Goal: Information Seeking & Learning: Learn about a topic

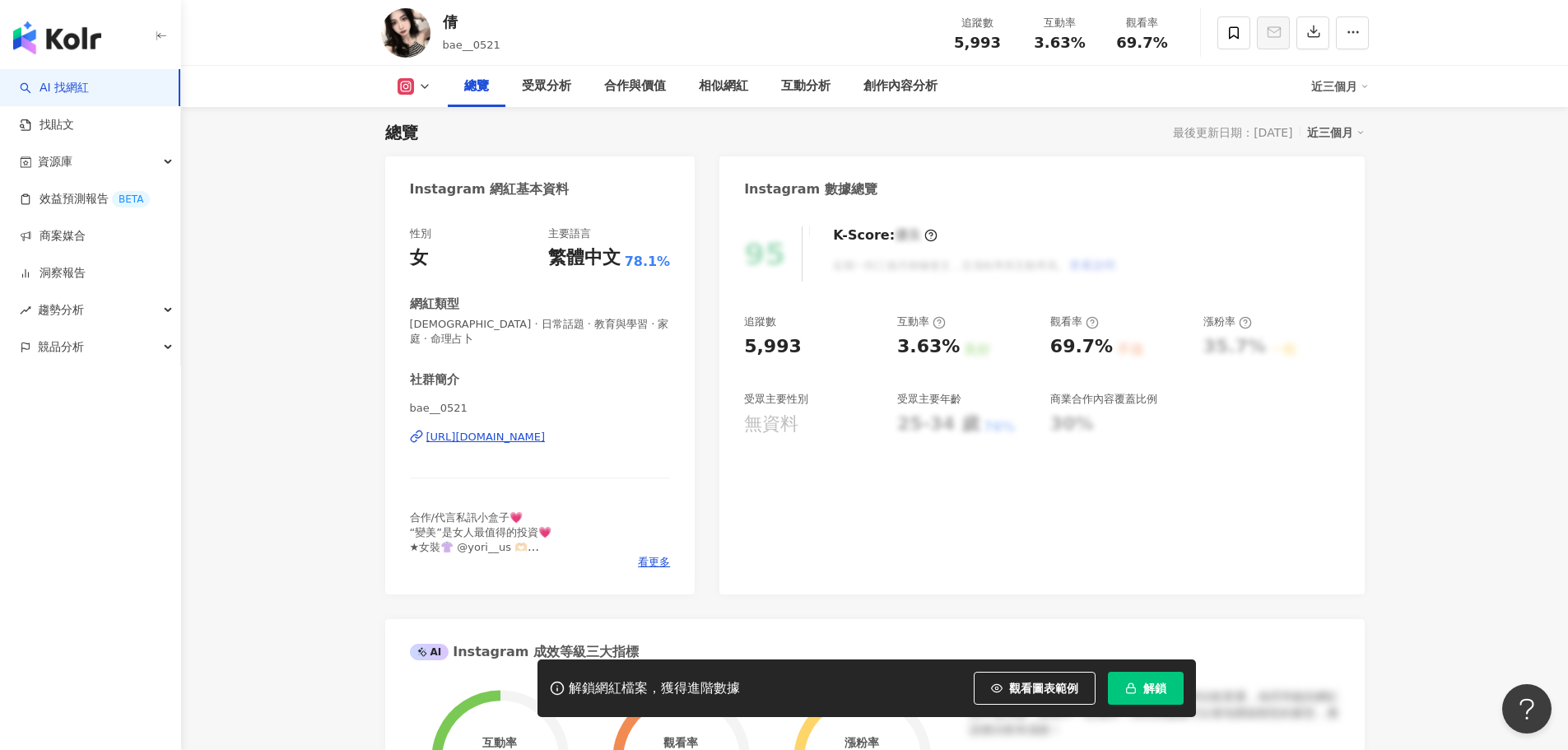
scroll to position [138, 0]
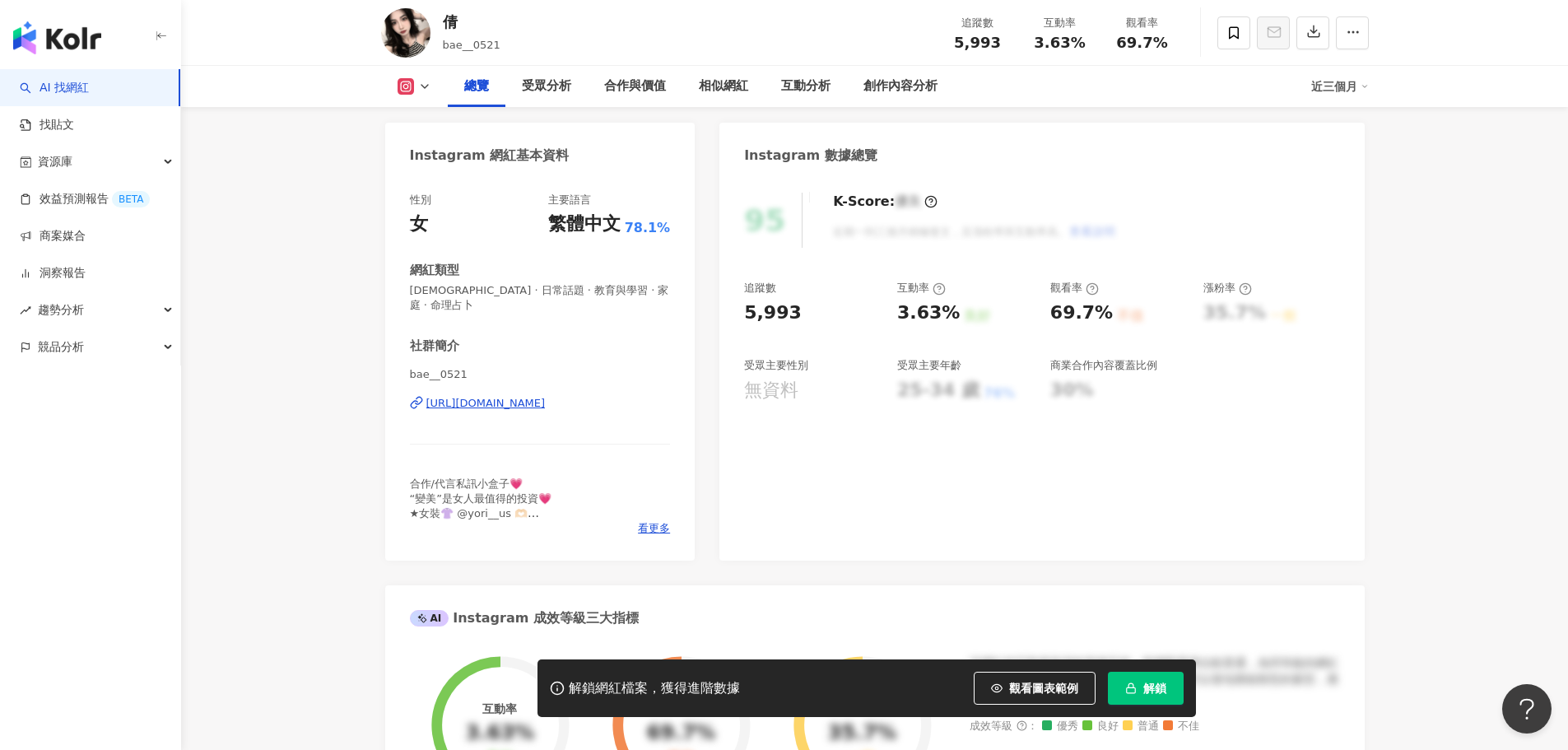
click at [546, 396] on div "https://www.instagram.com/bae__0521/" at bounding box center [487, 403] width 120 height 15
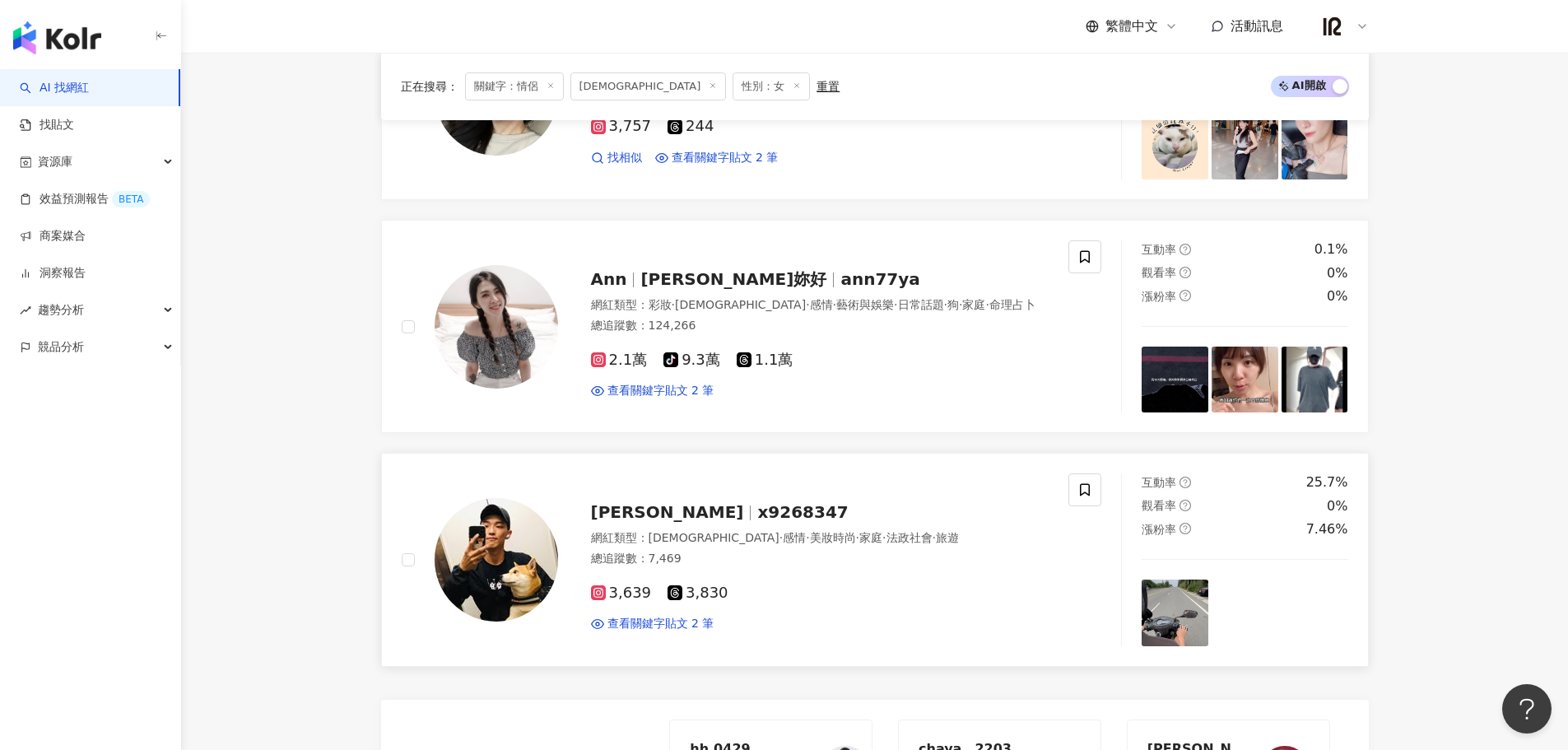
scroll to position [2377, 0]
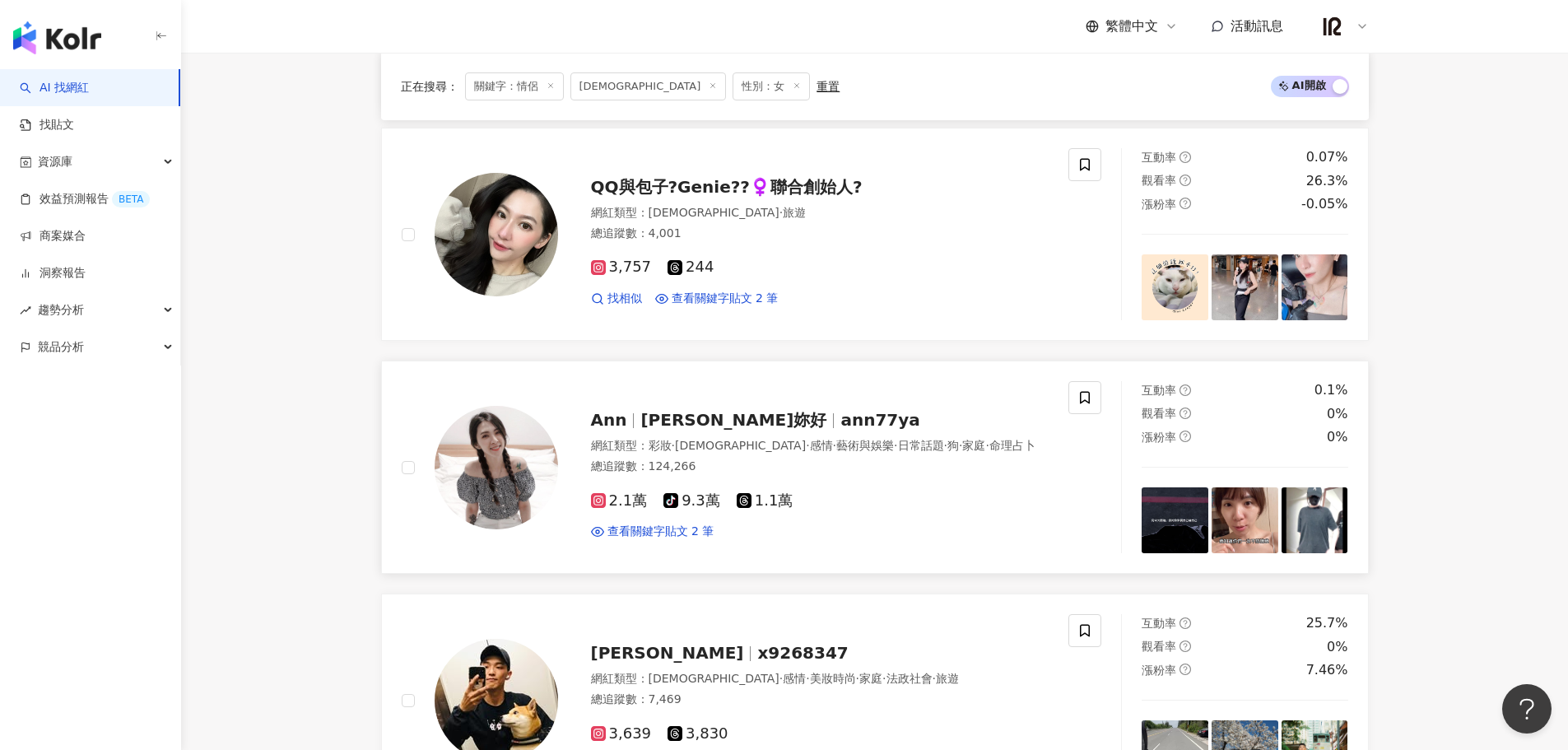
drag, startPoint x: 1287, startPoint y: 408, endPoint x: 1167, endPoint y: 430, distance: 122.0
click at [1287, 408] on div "觀看率 0%" at bounding box center [1245, 414] width 206 height 18
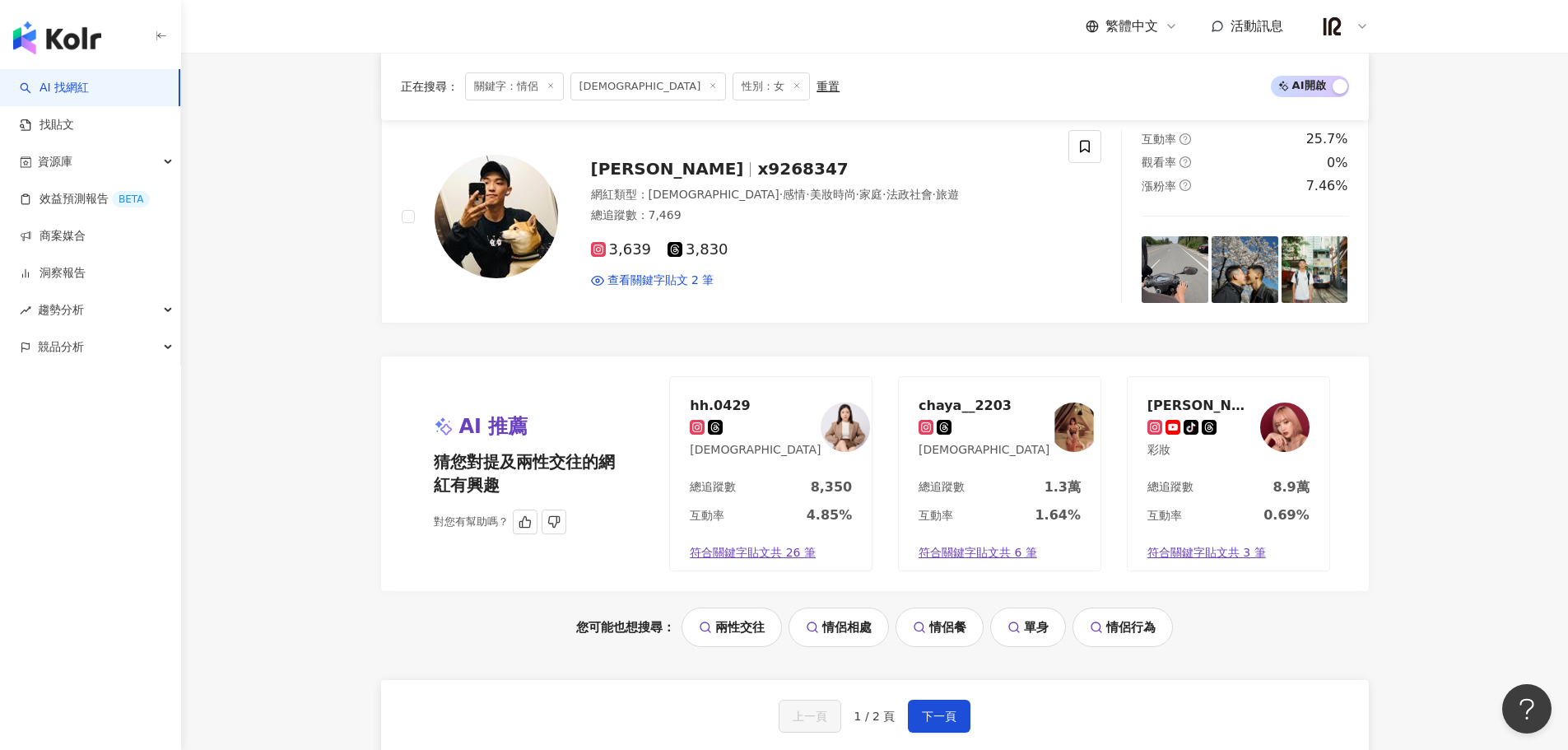
scroll to position [2926, 0]
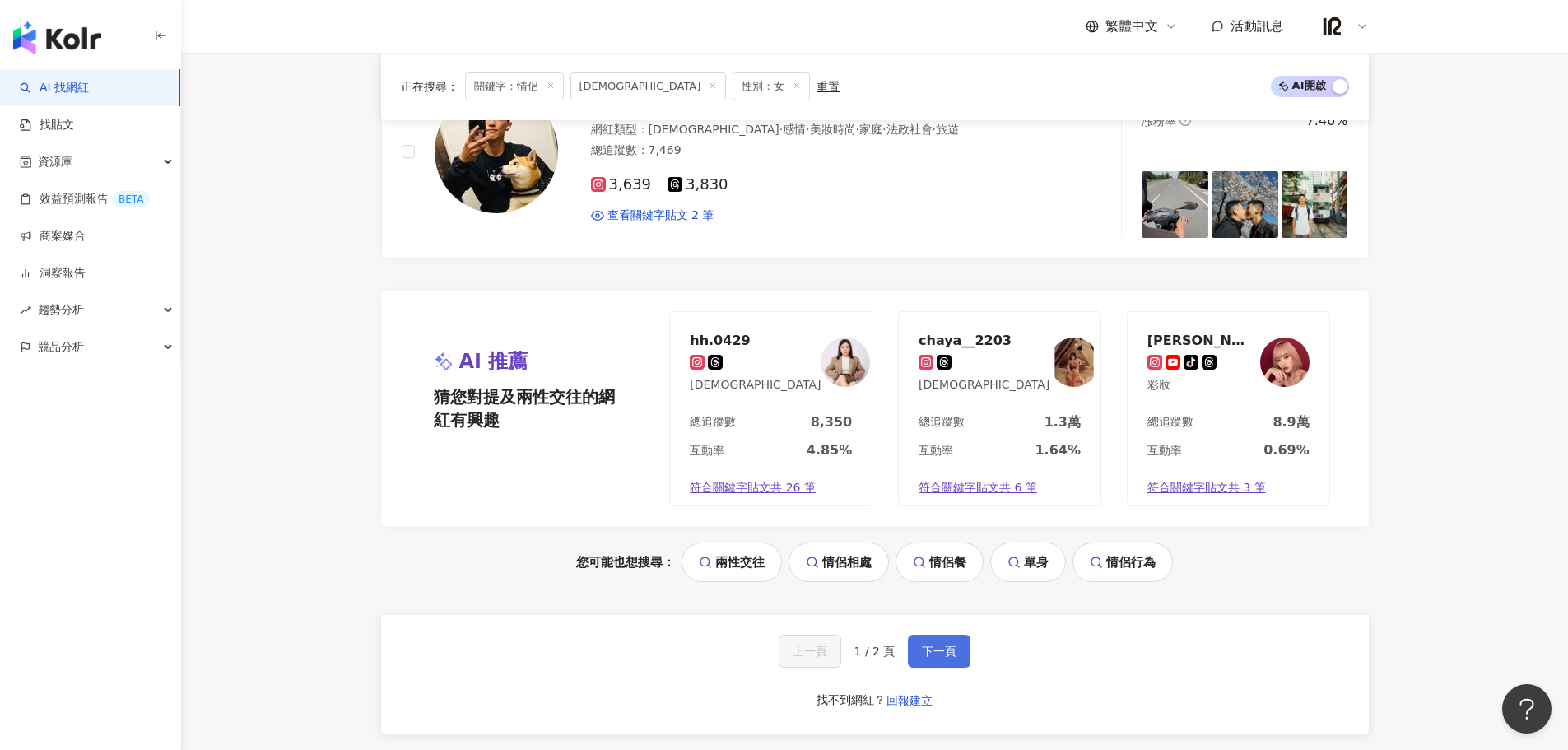
click at [959, 649] on button "下一頁" at bounding box center [939, 650] width 63 height 33
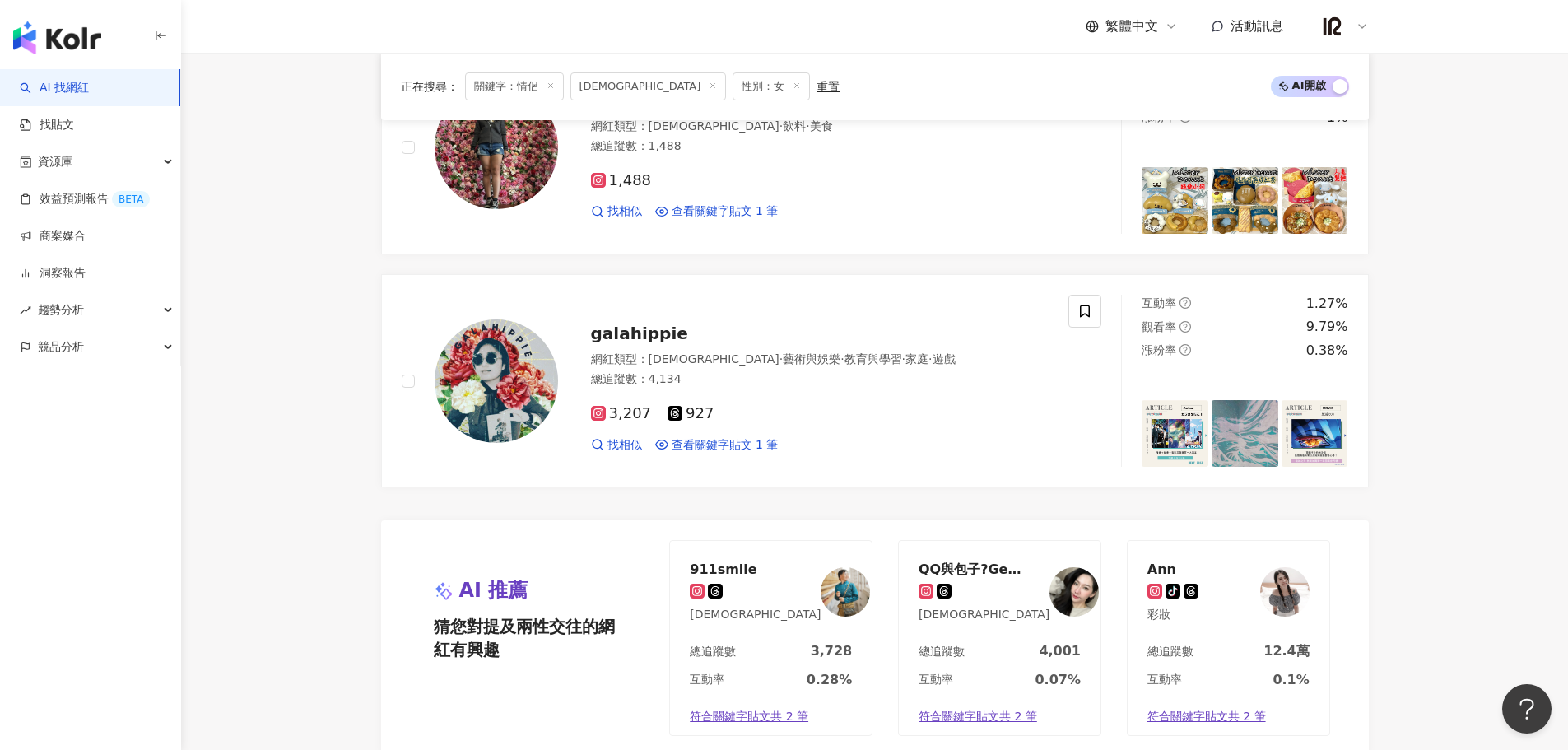
scroll to position [1248, 0]
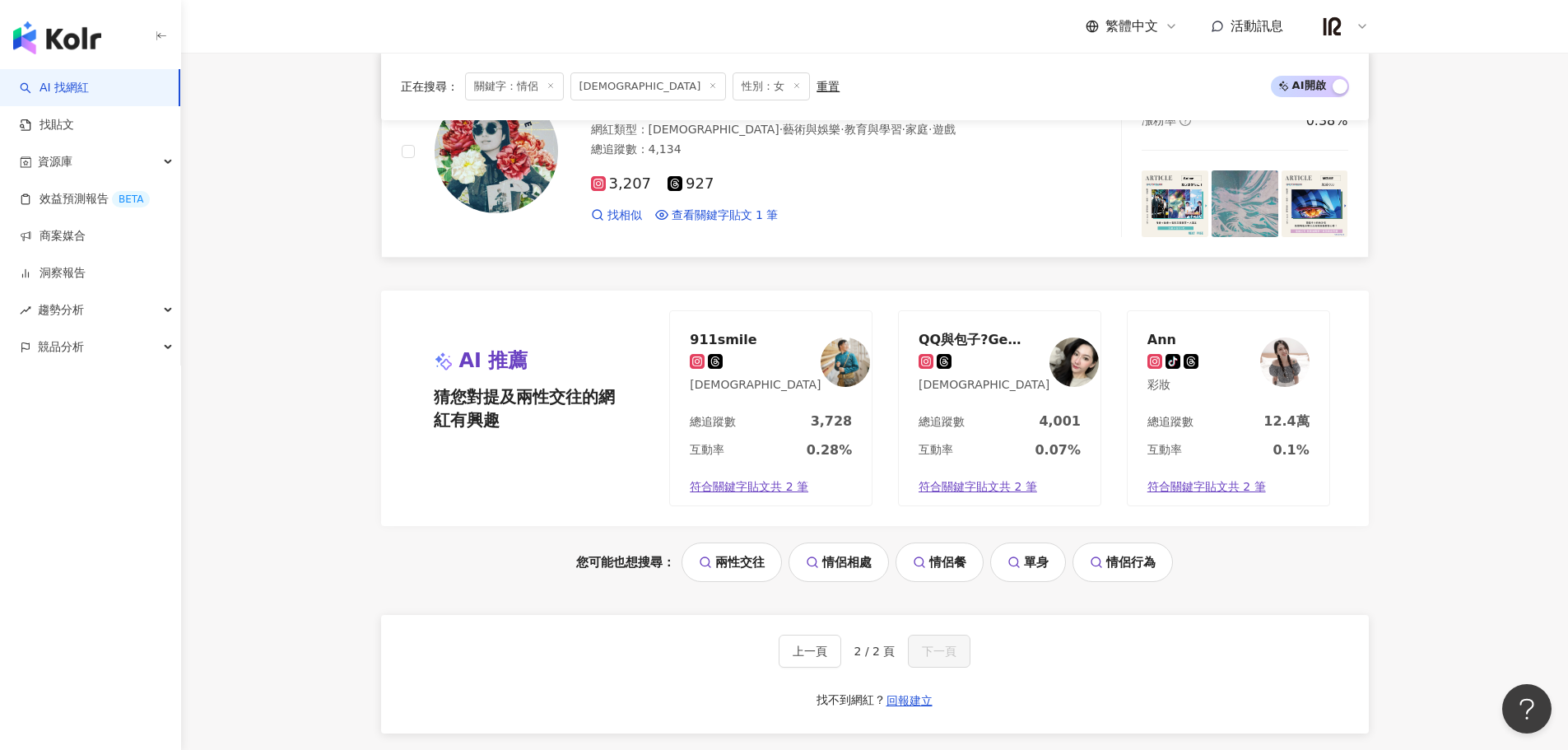
drag, startPoint x: 298, startPoint y: 338, endPoint x: 385, endPoint y: 244, distance: 128.1
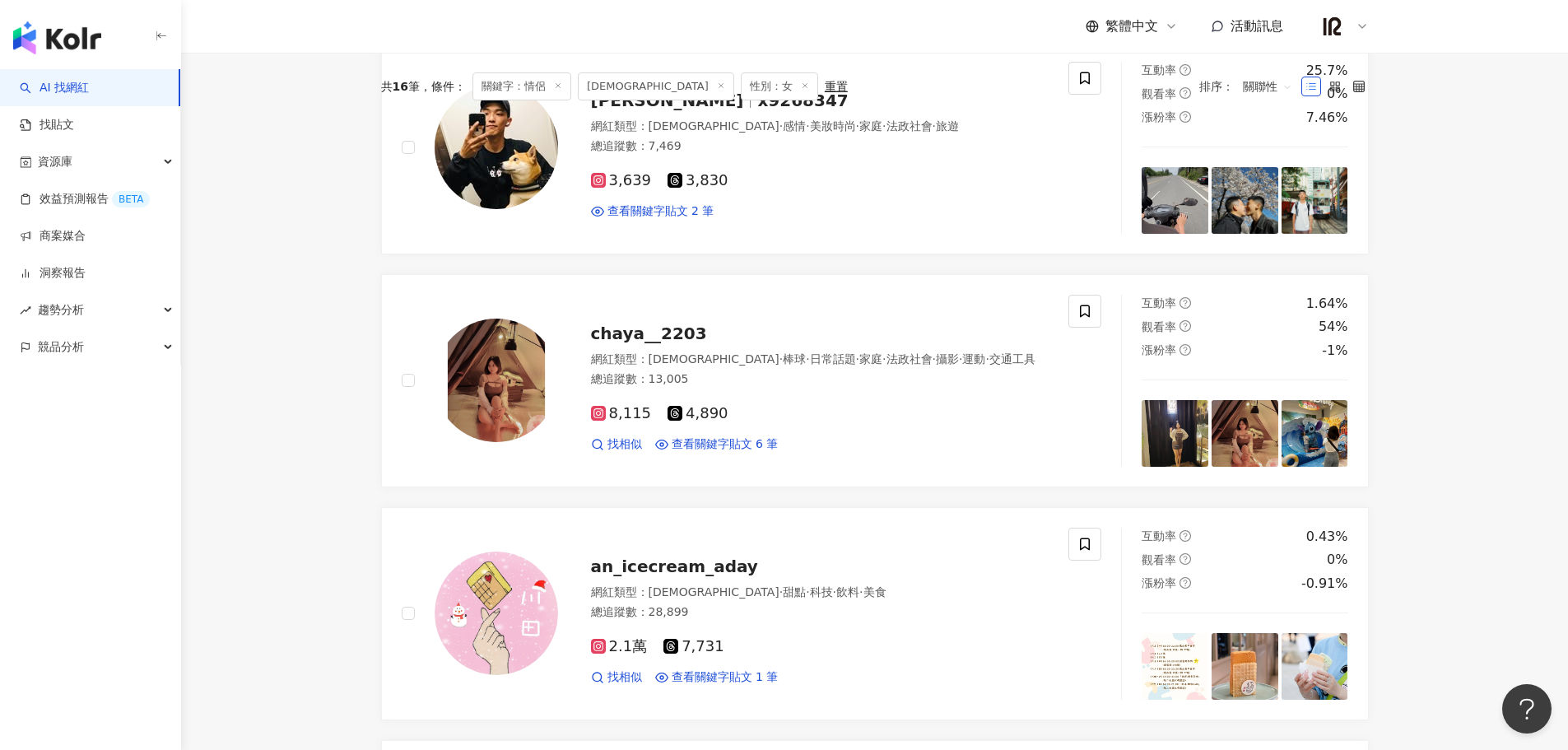
scroll to position [12, 0]
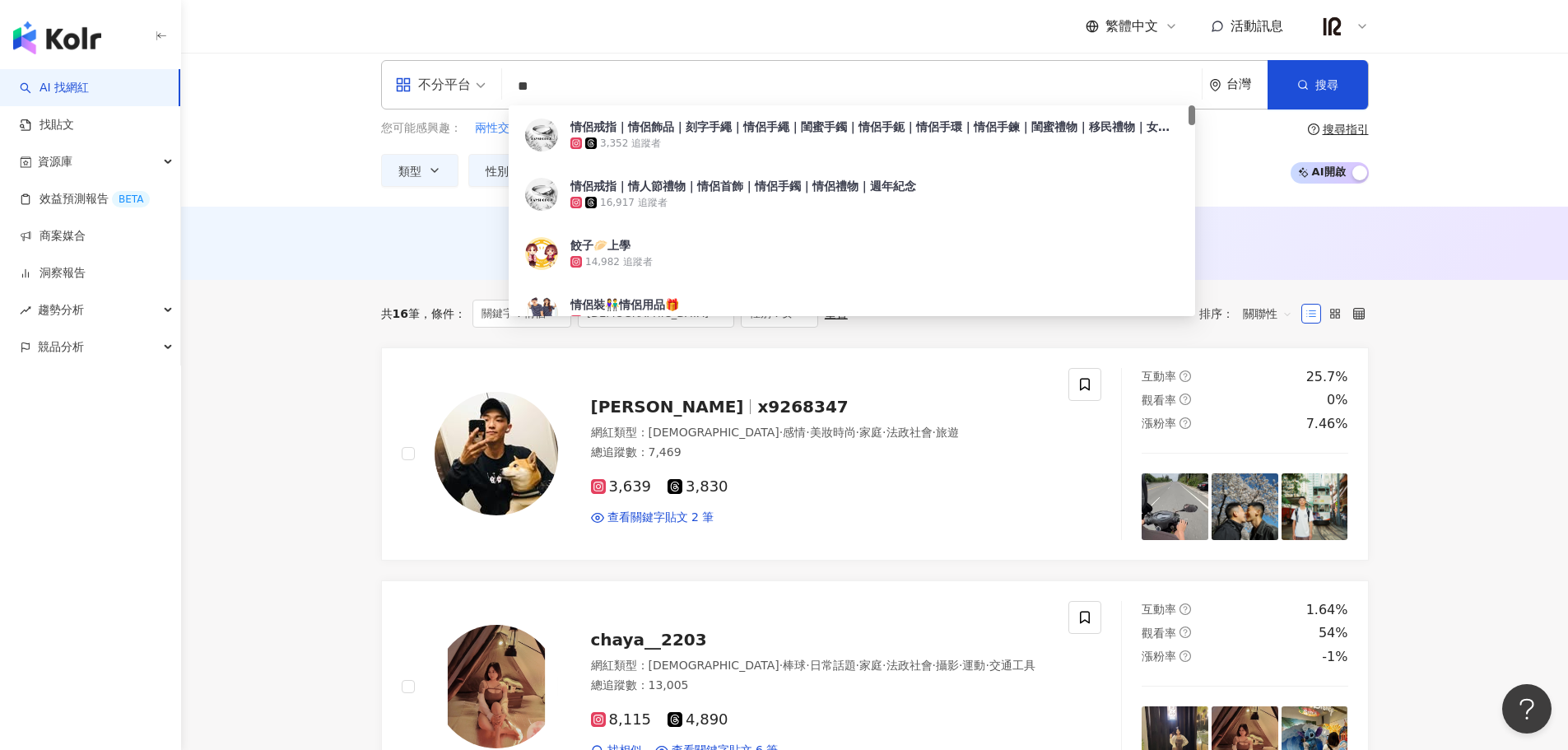
drag, startPoint x: 534, startPoint y: 90, endPoint x: 493, endPoint y: 91, distance: 41.0
click at [493, 91] on div "不分平台 ** 台灣 搜尋 bdf7cf1b-9e6c-44a2-9007-180d490b7979 情侶戒指｜情侶飾品｜刻字手繩｜情侶手繩｜閨蜜手鐲｜情侶手…" at bounding box center [875, 85] width 988 height 50
paste input "**********"
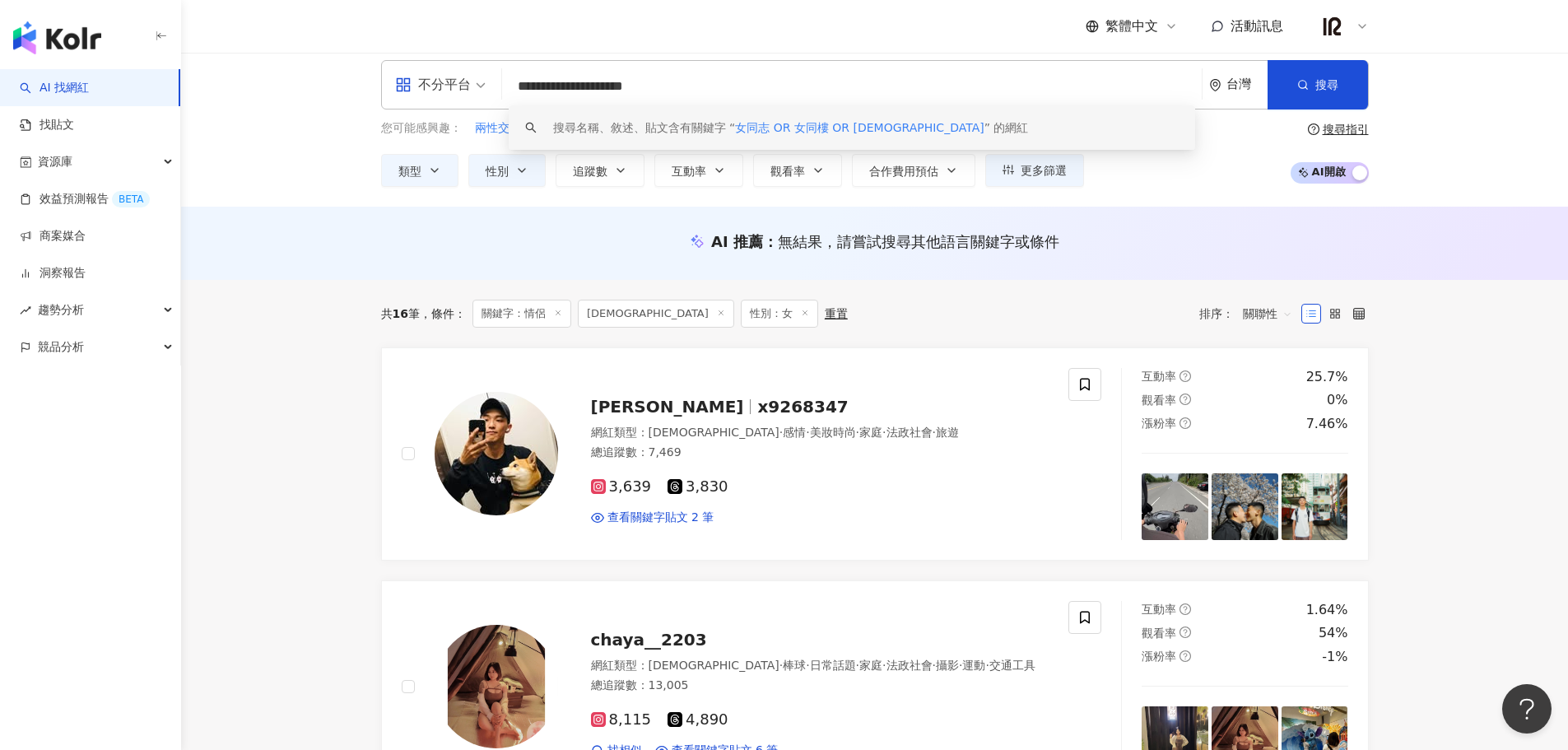
click at [779, 130] on span "女同志 OR 女同樓 OR [DEMOGRAPHIC_DATA]" at bounding box center [859, 127] width 248 height 13
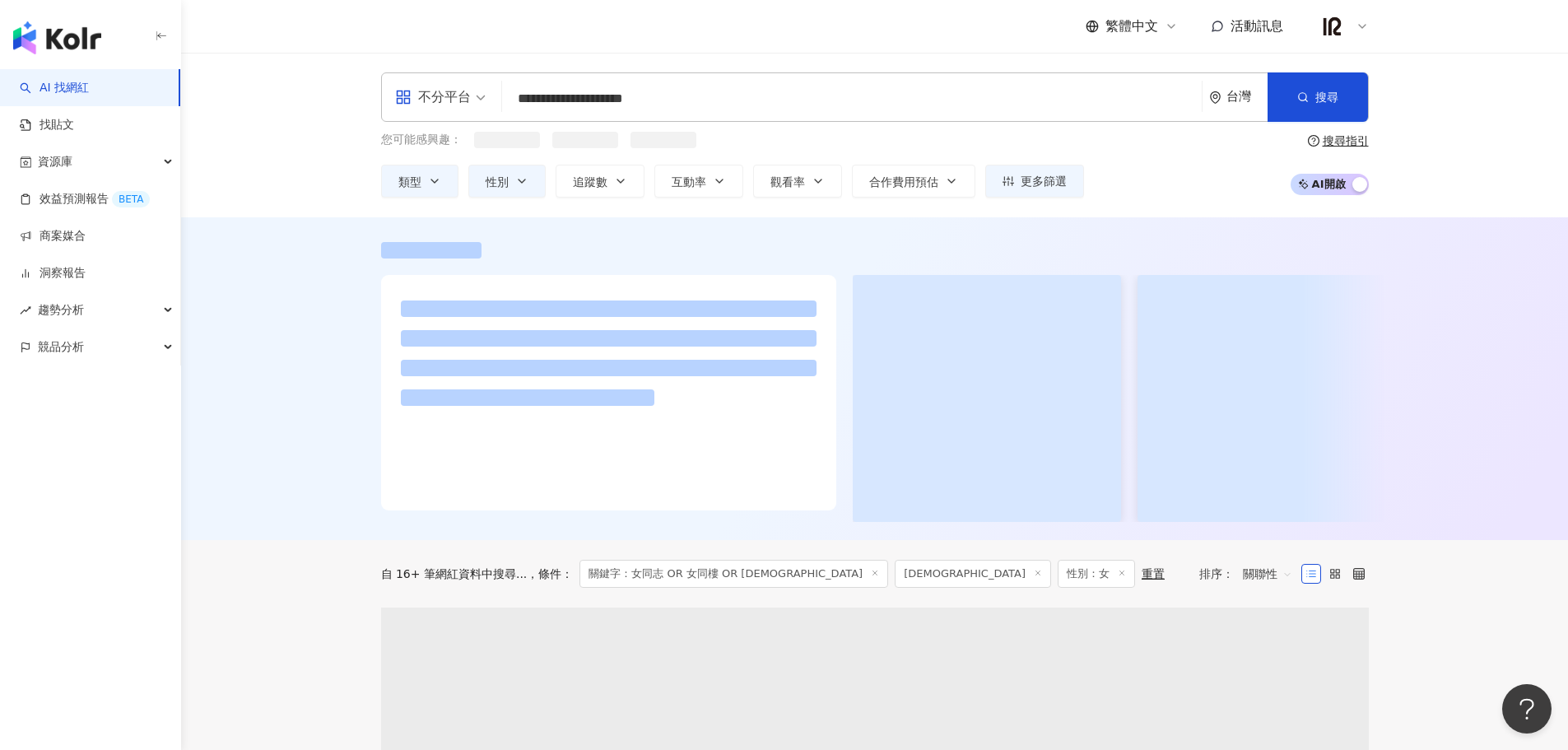
type input "**********"
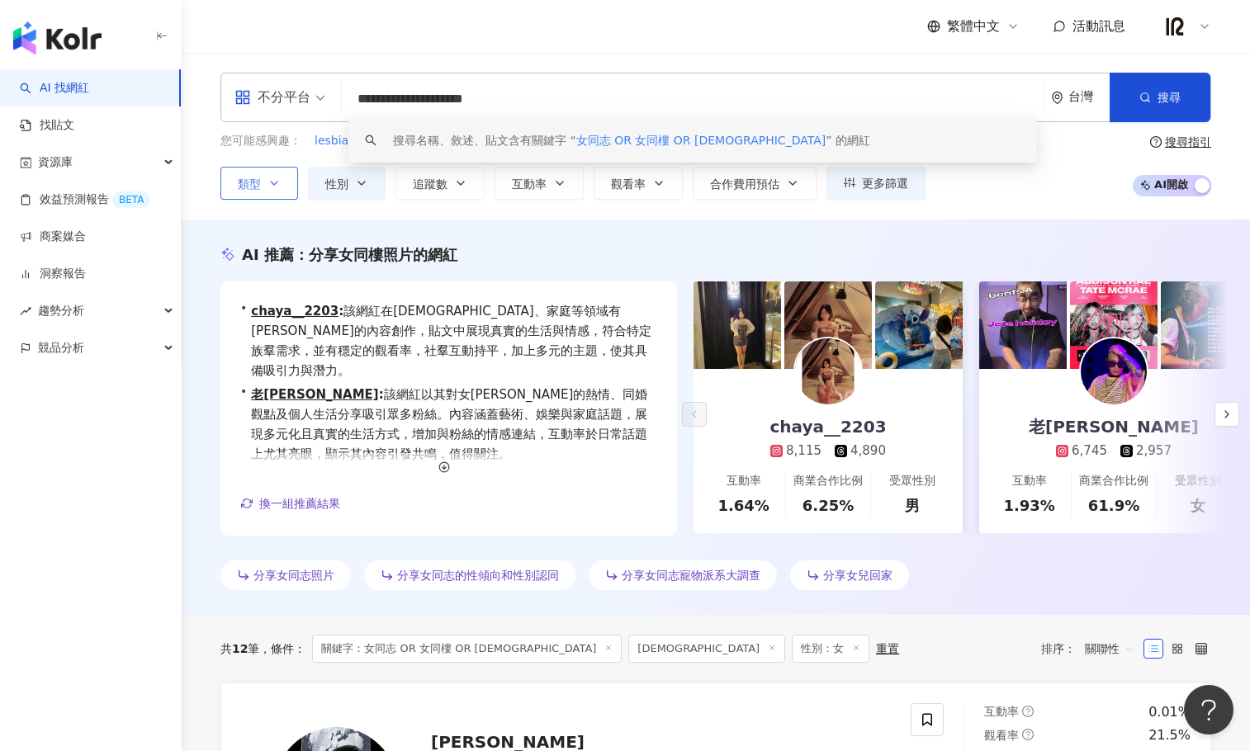
click at [234, 187] on button "類型" at bounding box center [259, 183] width 78 height 33
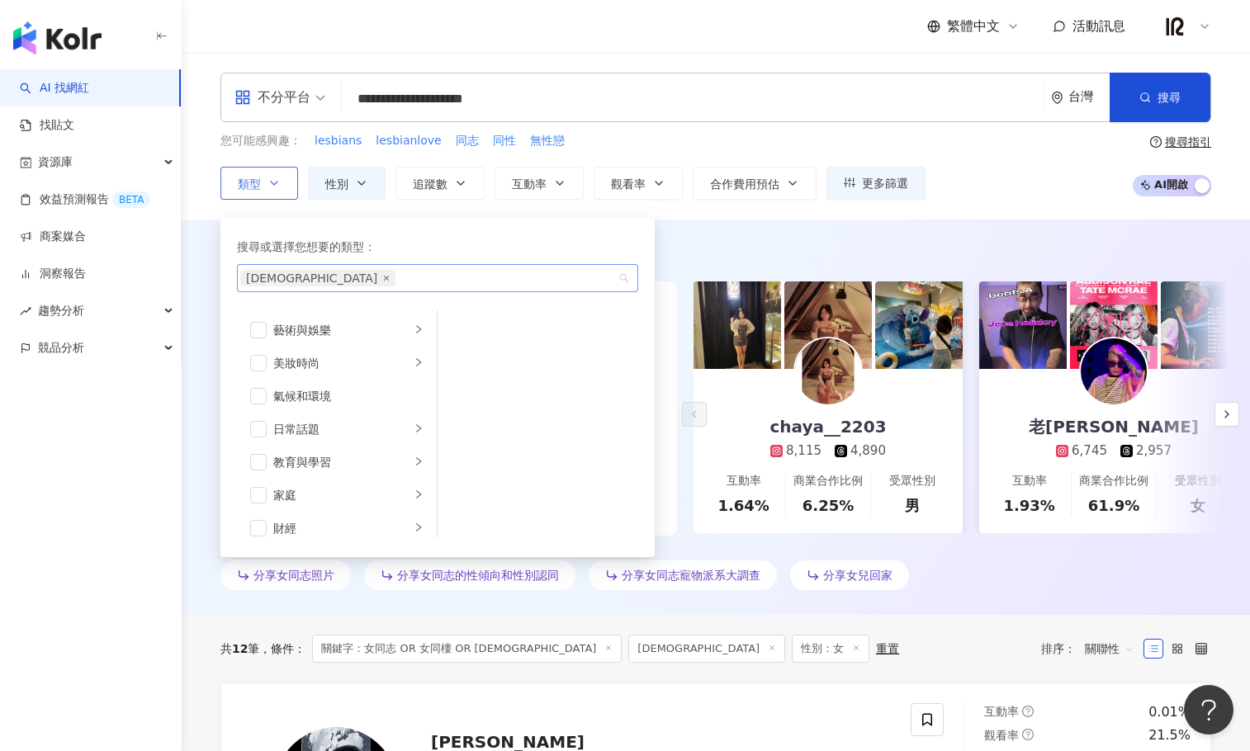
click at [383, 279] on icon "close" at bounding box center [386, 278] width 7 height 7
click at [923, 212] on div "**********" at bounding box center [716, 136] width 1068 height 167
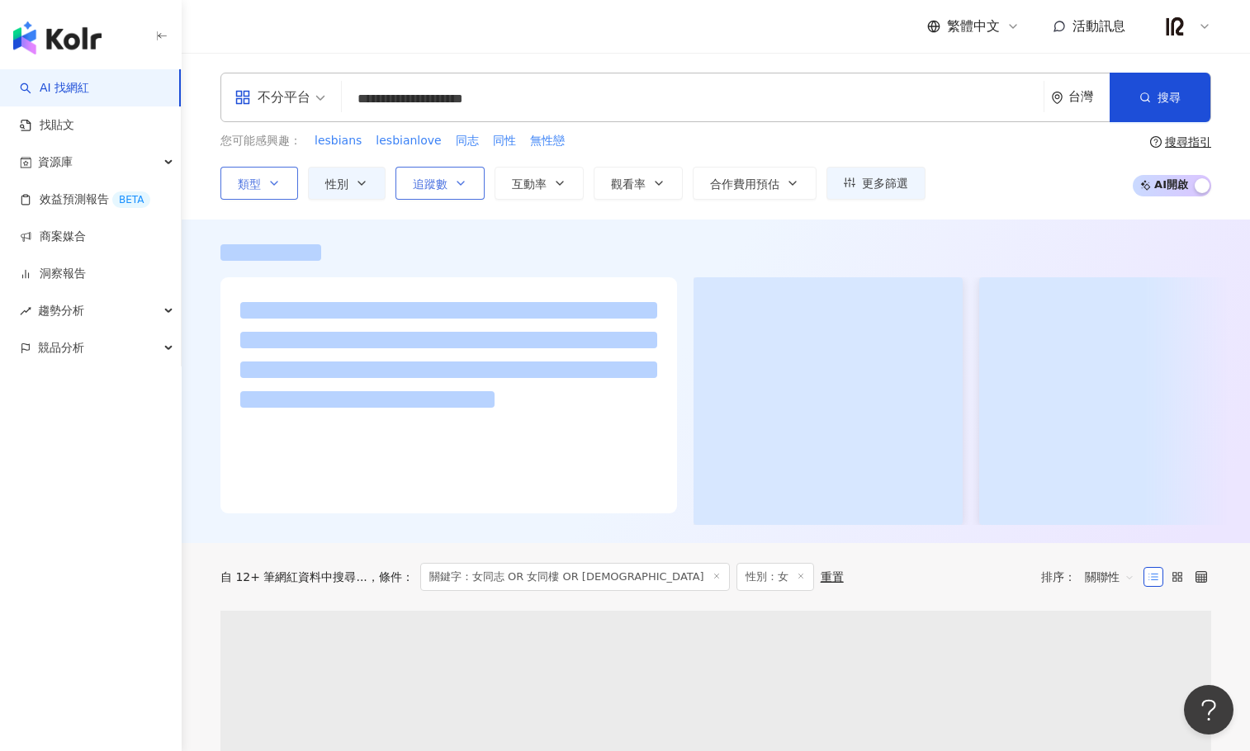
click at [446, 177] on span "追蹤數" at bounding box center [430, 183] width 35 height 13
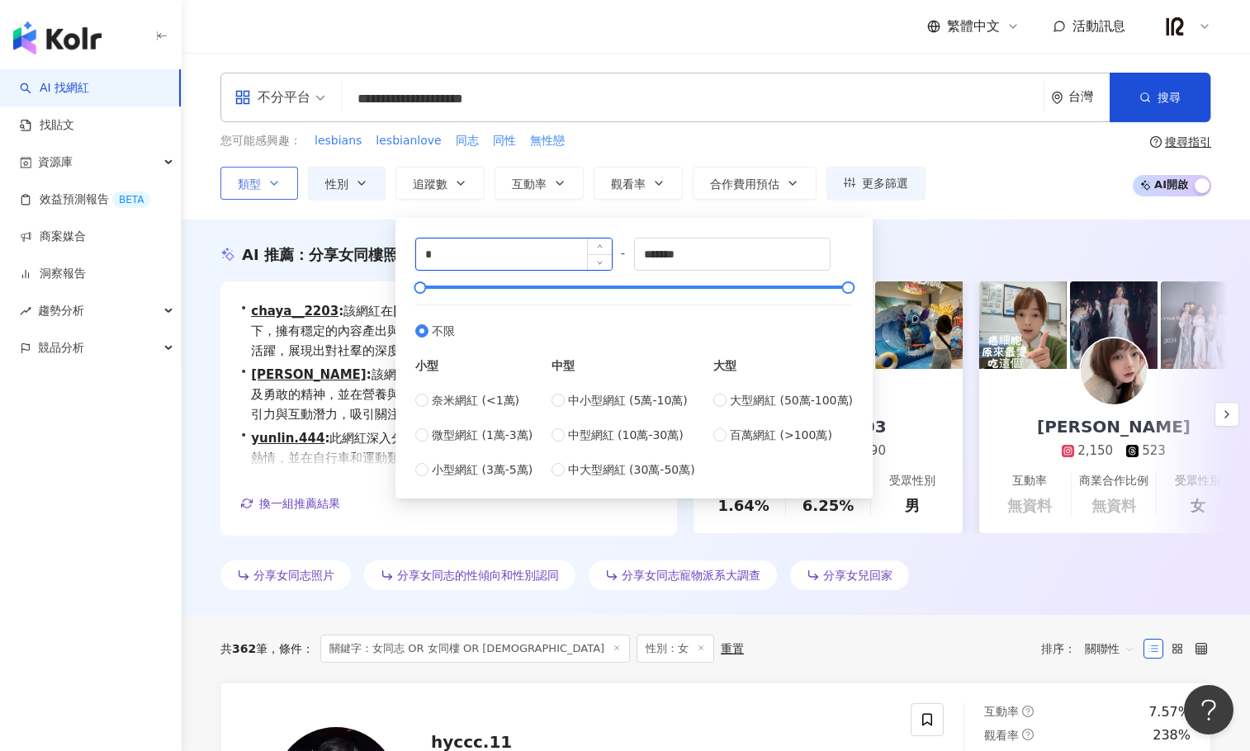
click at [504, 250] on input "*" at bounding box center [514, 254] width 196 height 31
type input "*****"
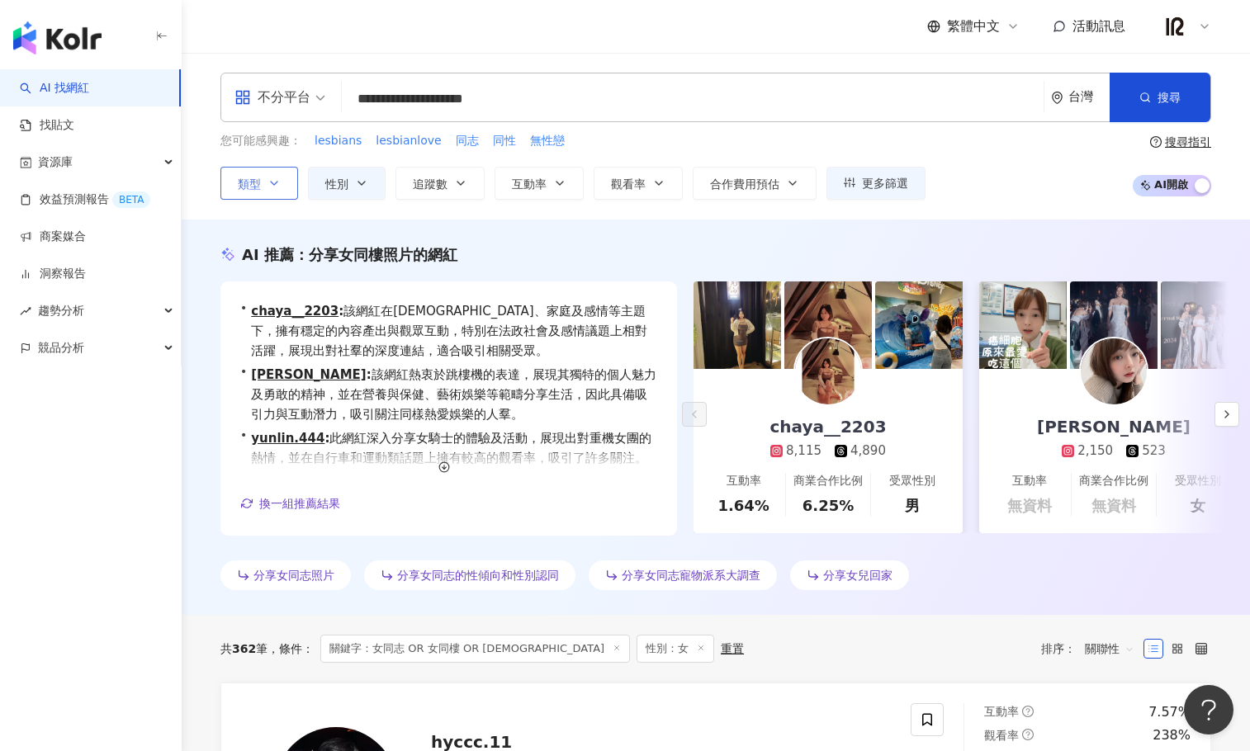
click at [617, 142] on div "您可能感興趣： lesbians lesbianlove 同志 同性 無性戀" at bounding box center [572, 141] width 705 height 18
click at [536, 179] on span "互動率" at bounding box center [529, 183] width 35 height 13
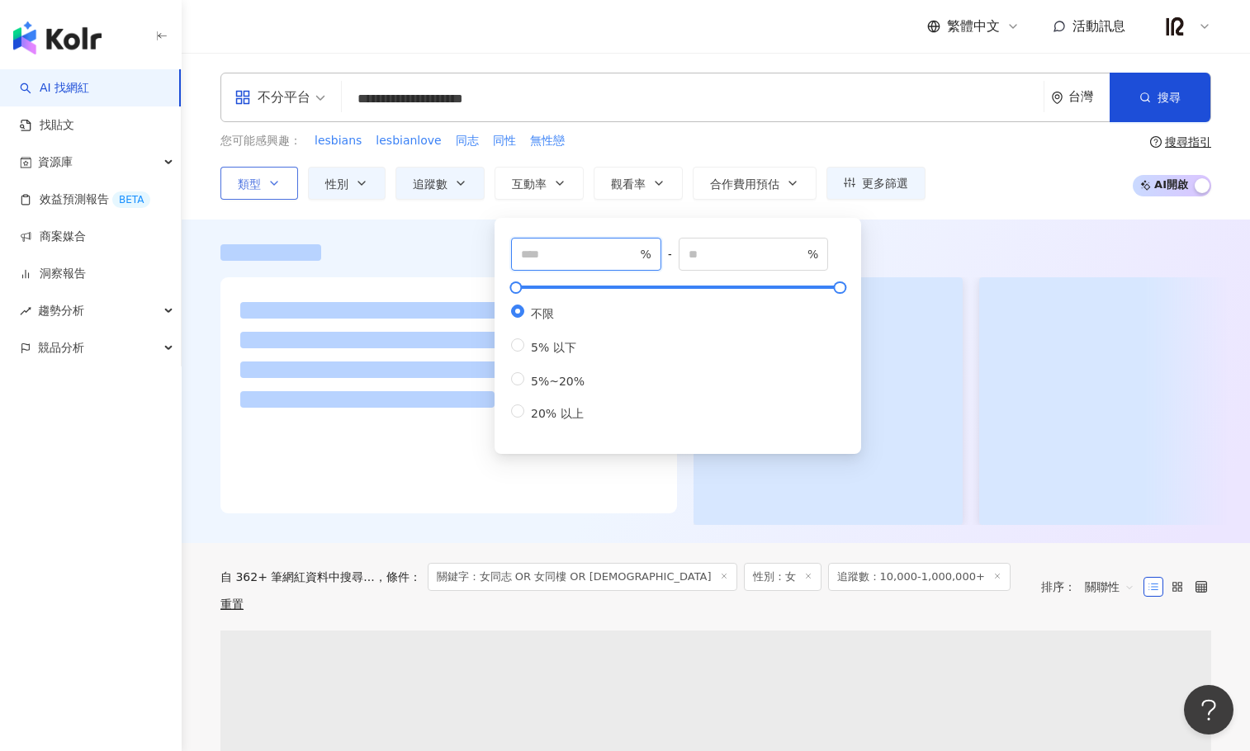
click at [575, 258] on input "number" at bounding box center [579, 254] width 116 height 18
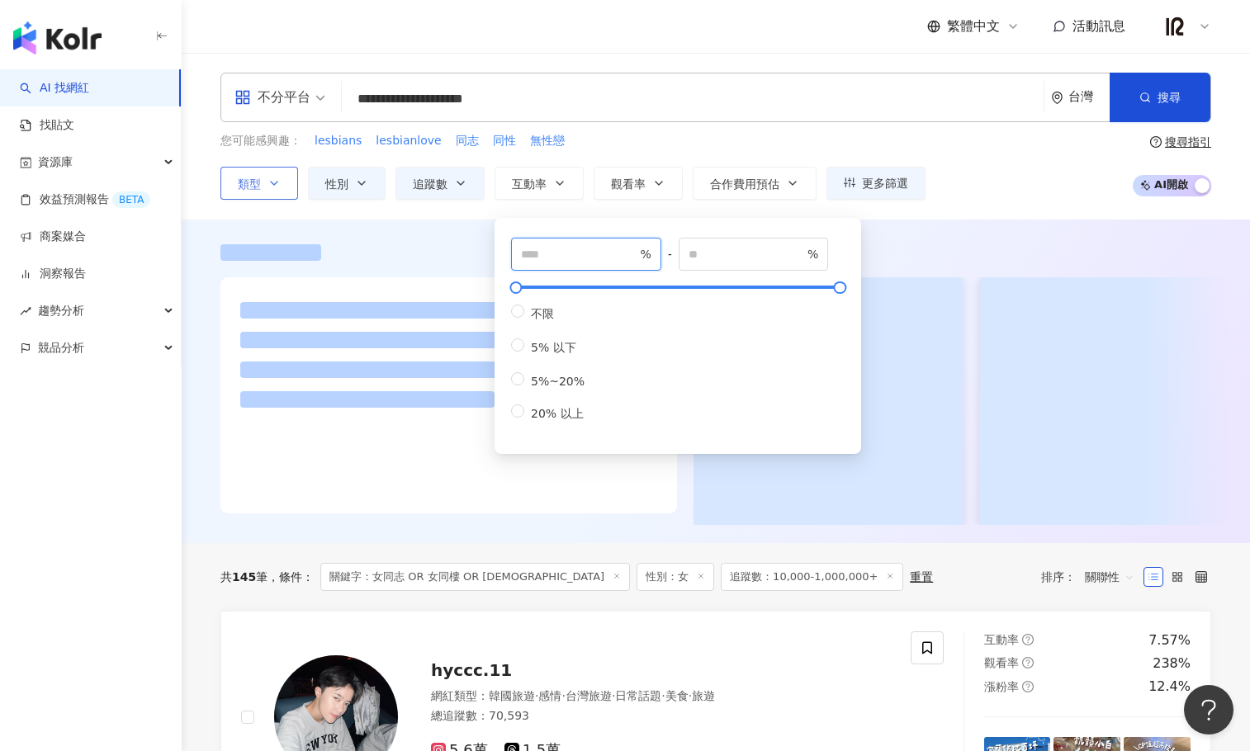
type input "***"
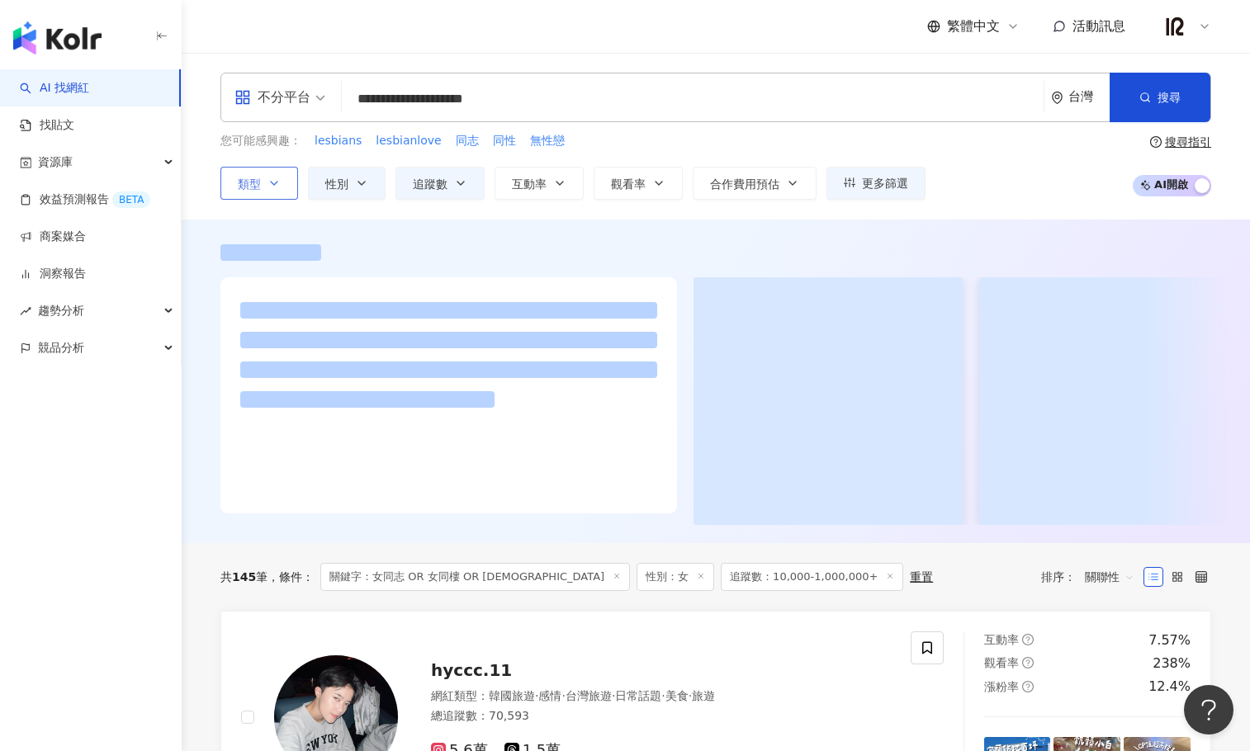
click at [986, 229] on div at bounding box center [716, 382] width 1068 height 324
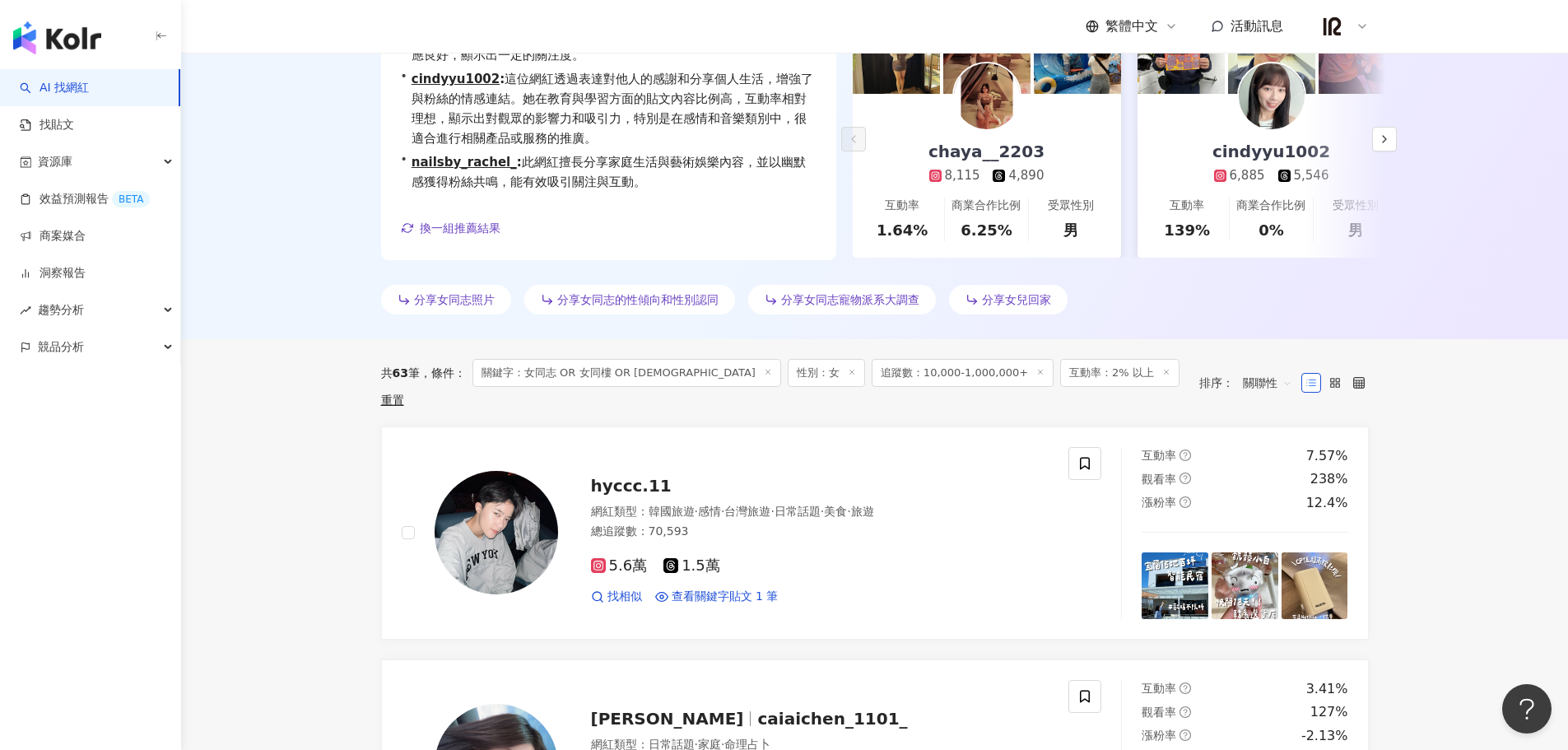
scroll to position [412, 0]
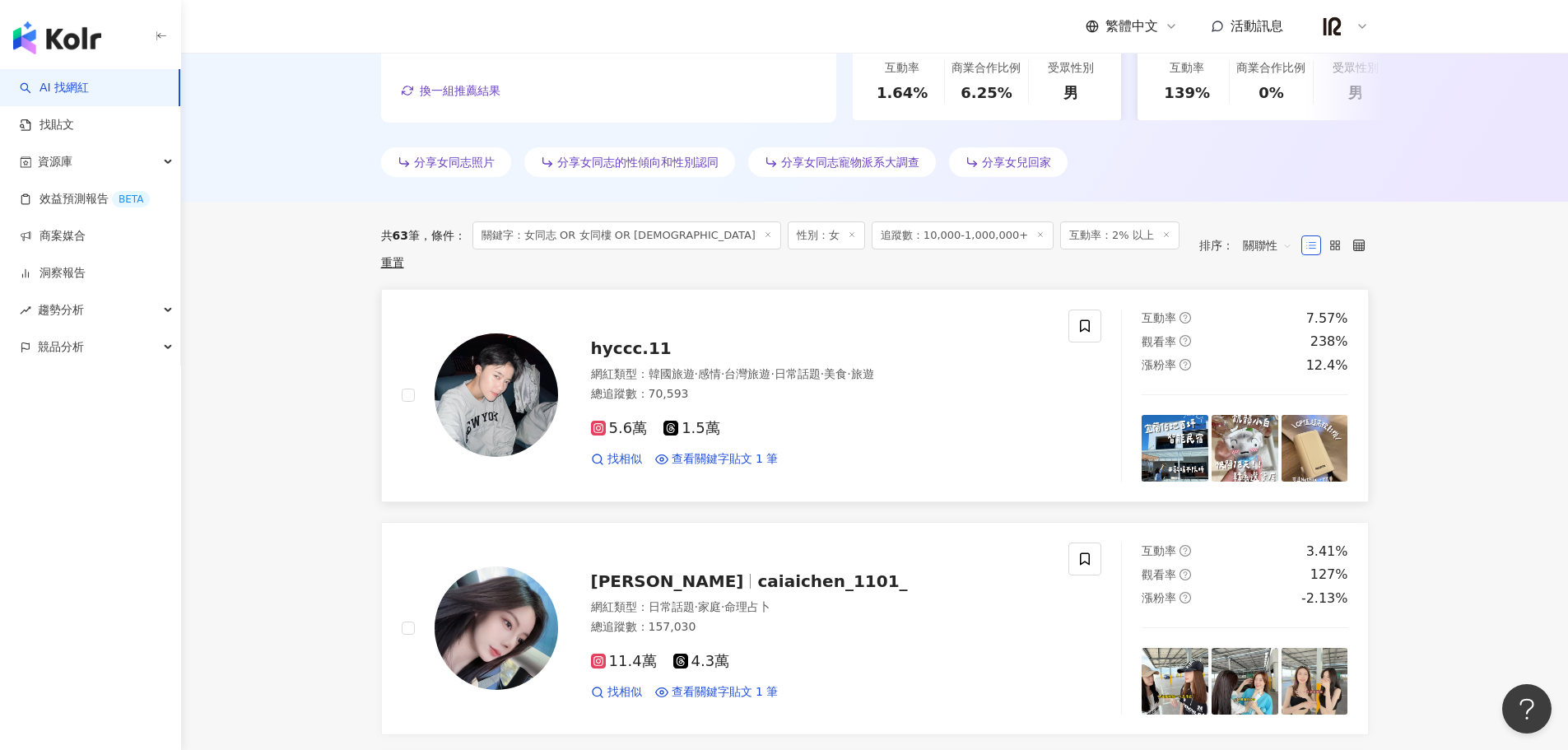
click at [615, 338] on span "hyccc.11" at bounding box center [631, 348] width 81 height 20
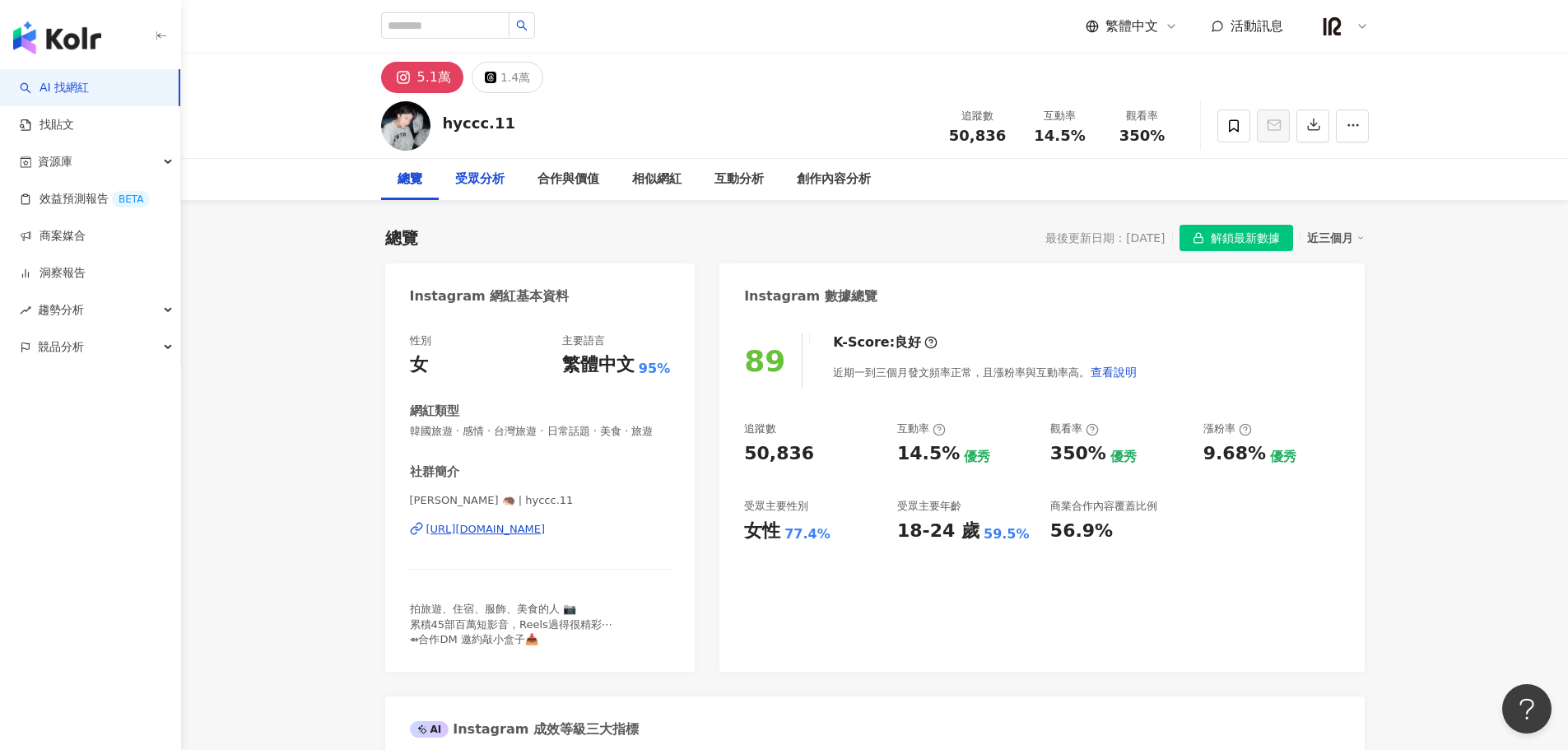
click at [474, 169] on div "受眾分析" at bounding box center [480, 179] width 83 height 41
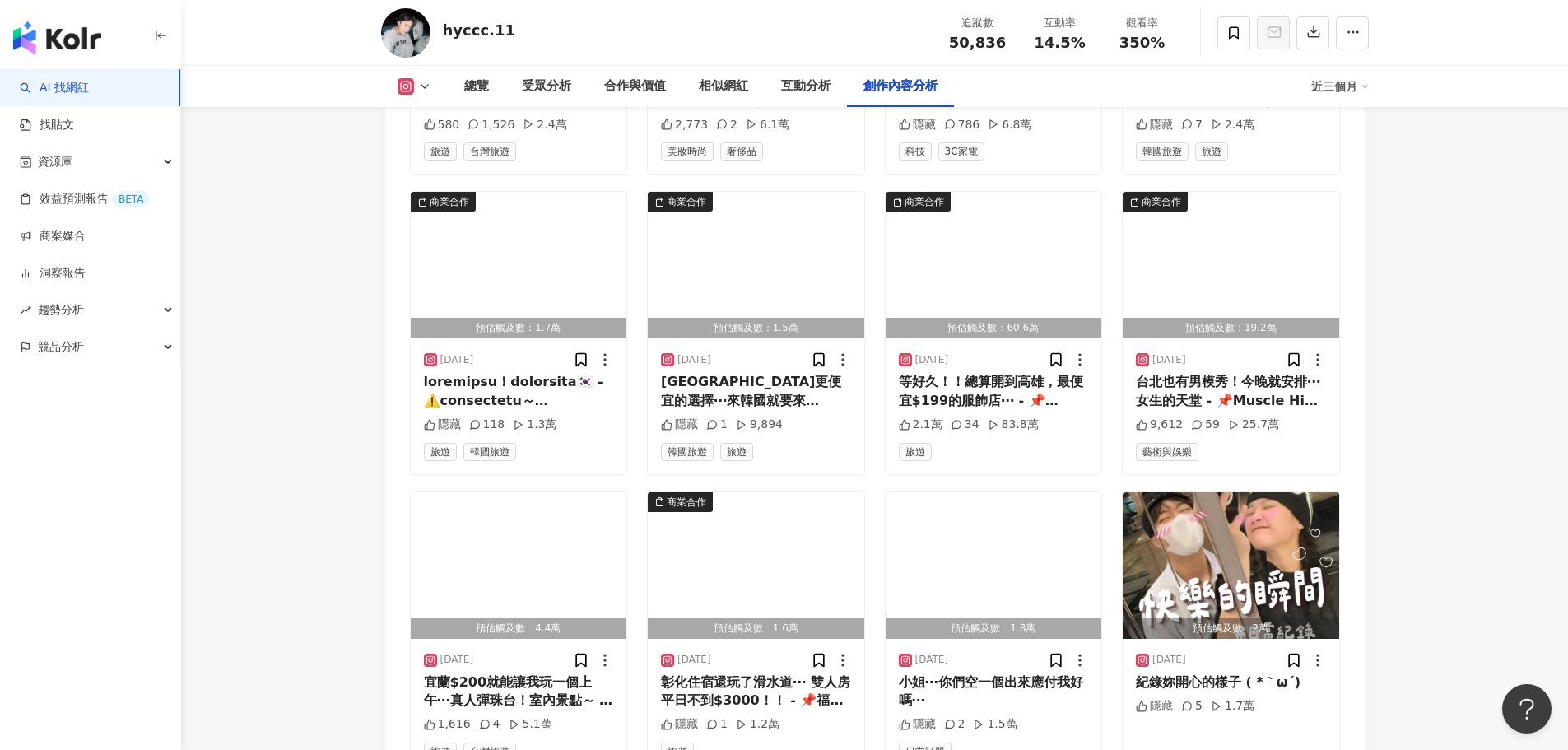
scroll to position [5206, 0]
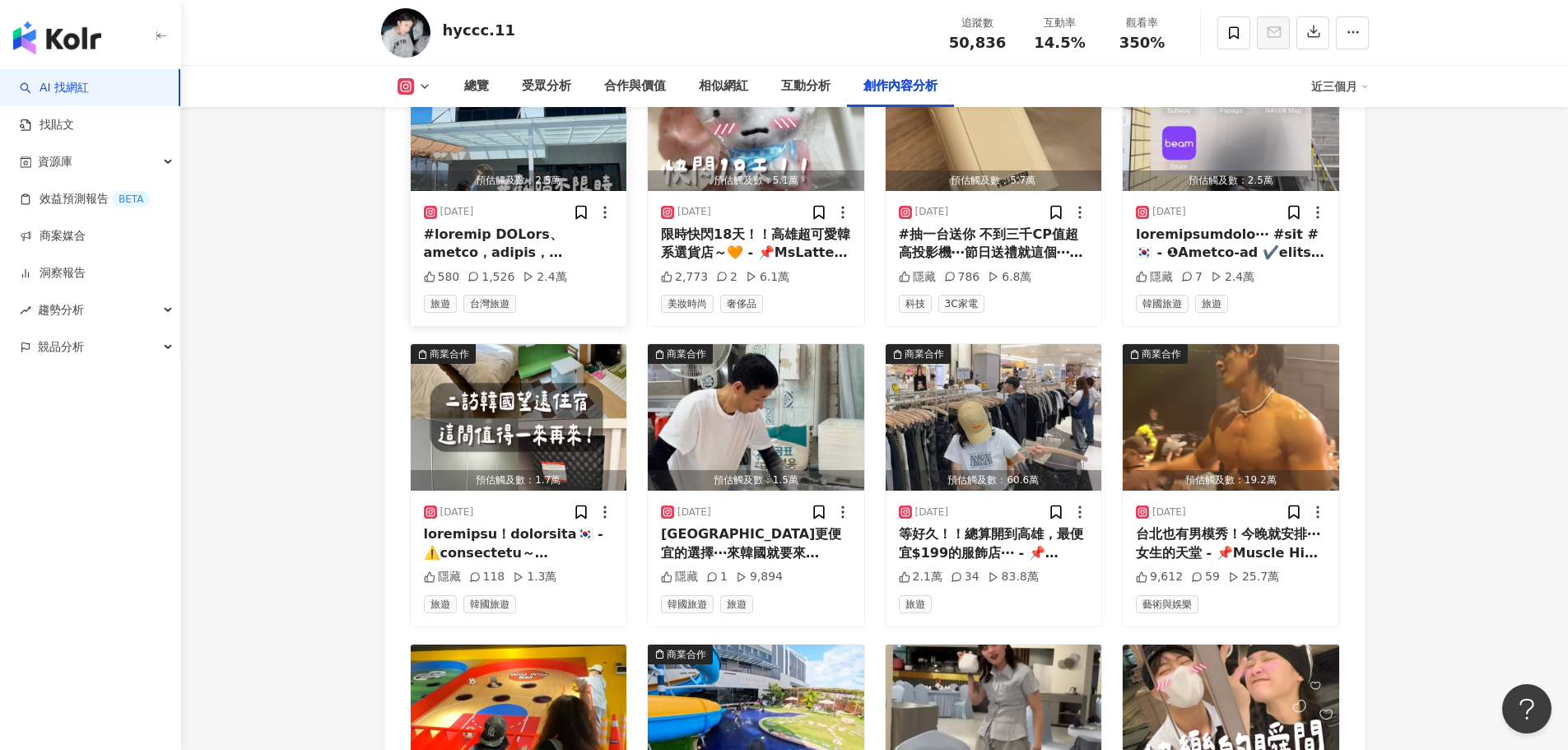
click at [556, 220] on div "2025/9/22" at bounding box center [519, 212] width 191 height 17
click at [548, 258] on div at bounding box center [519, 243] width 191 height 37
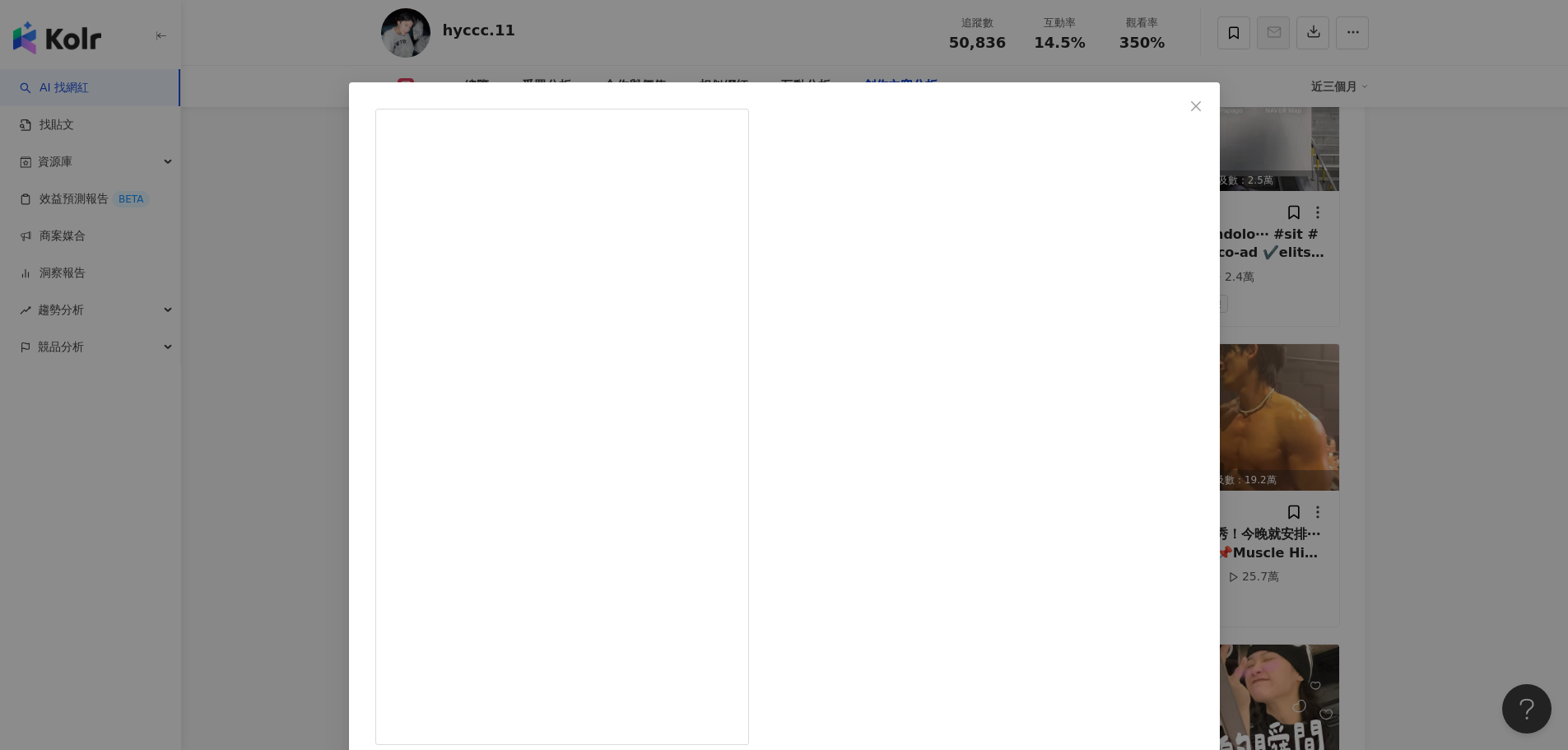
click at [1191, 108] on icon "close" at bounding box center [1196, 106] width 10 height 10
